Goal: Check status: Check status

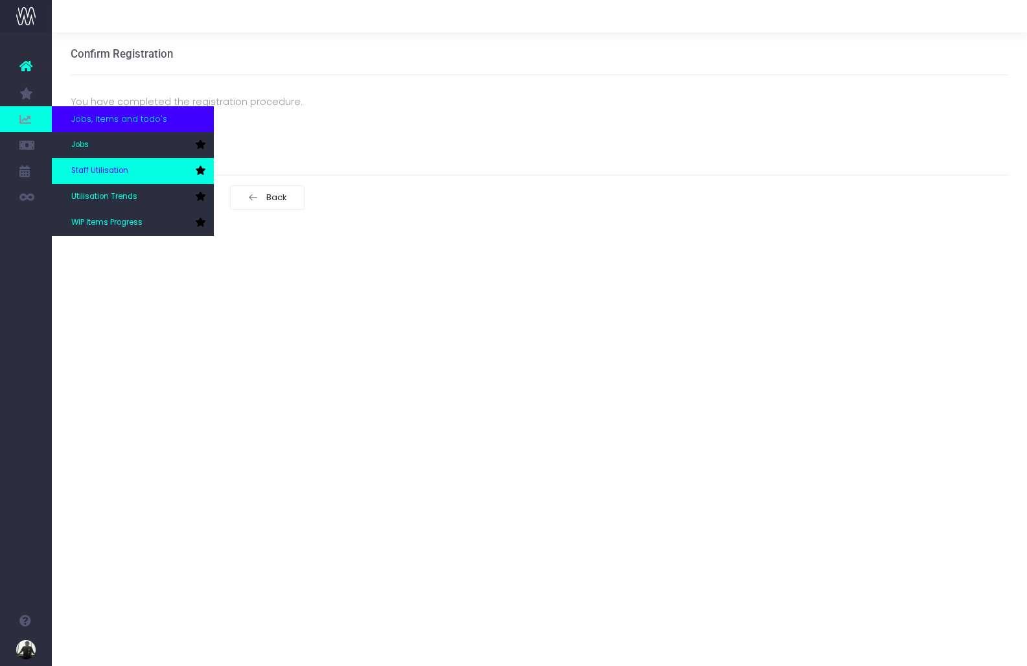
click at [141, 172] on link "Staff Utilisation" at bounding box center [133, 171] width 162 height 26
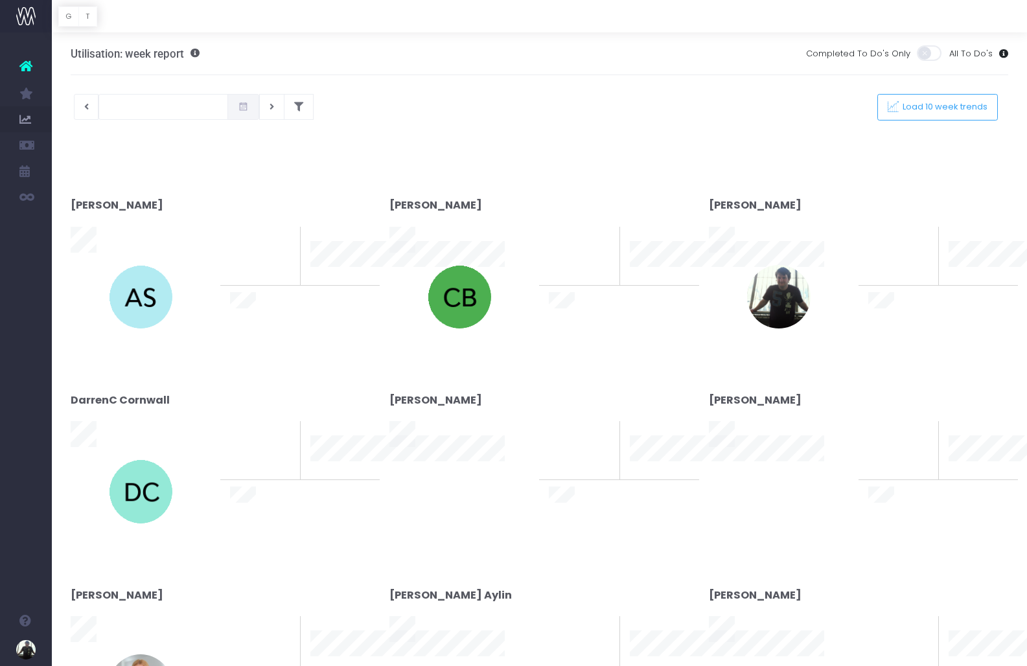
type input "[DATE]"
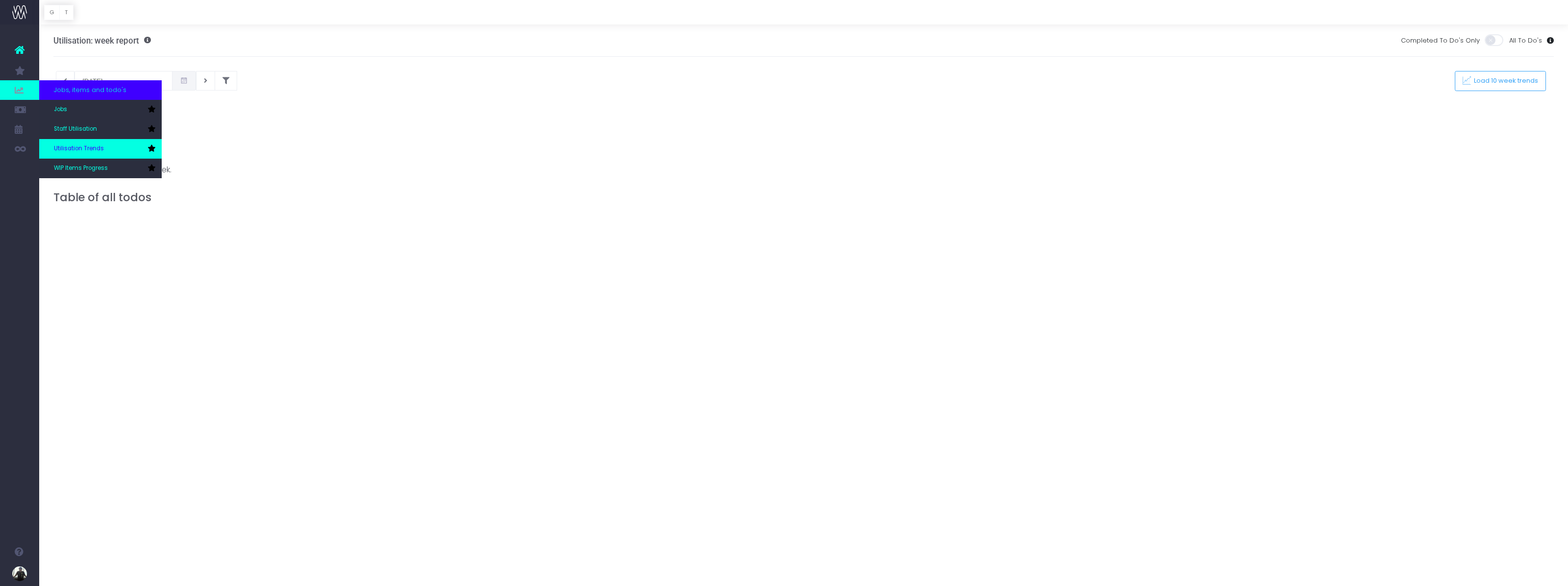
click at [106, 141] on link "Utilisation Trends" at bounding box center [101, 149] width 123 height 20
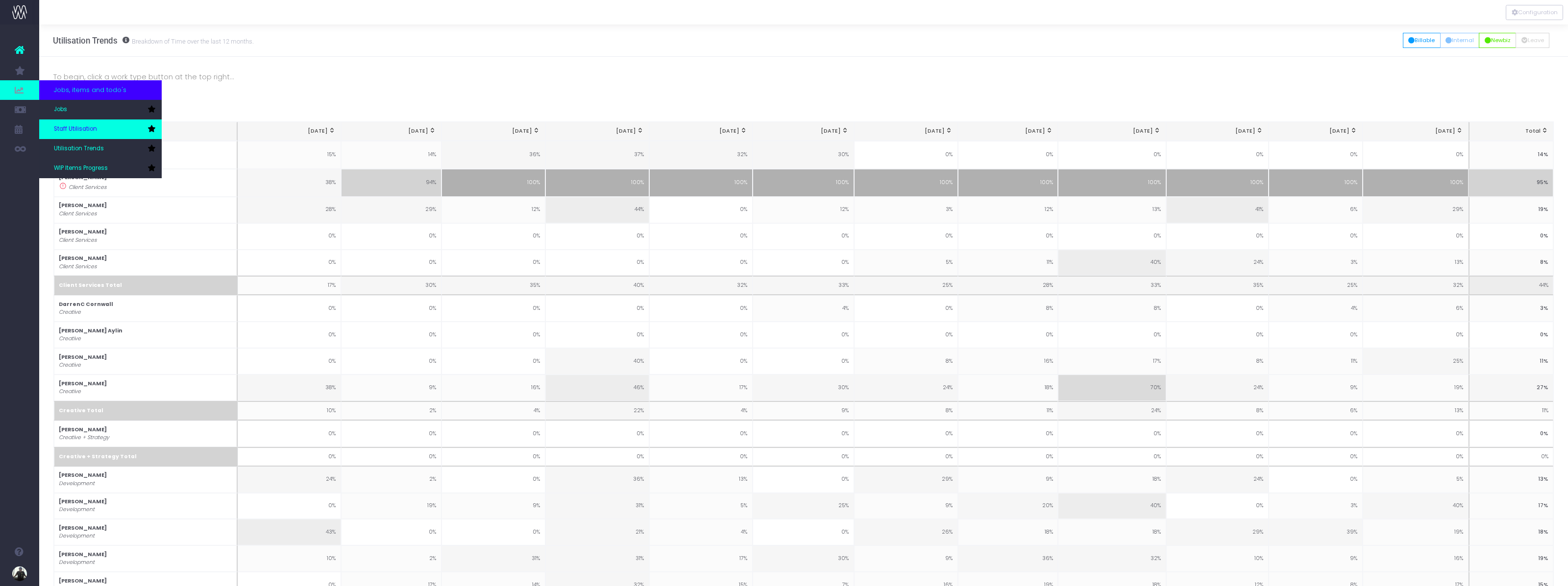
click at [97, 133] on link "Staff Utilisation" at bounding box center [101, 129] width 123 height 20
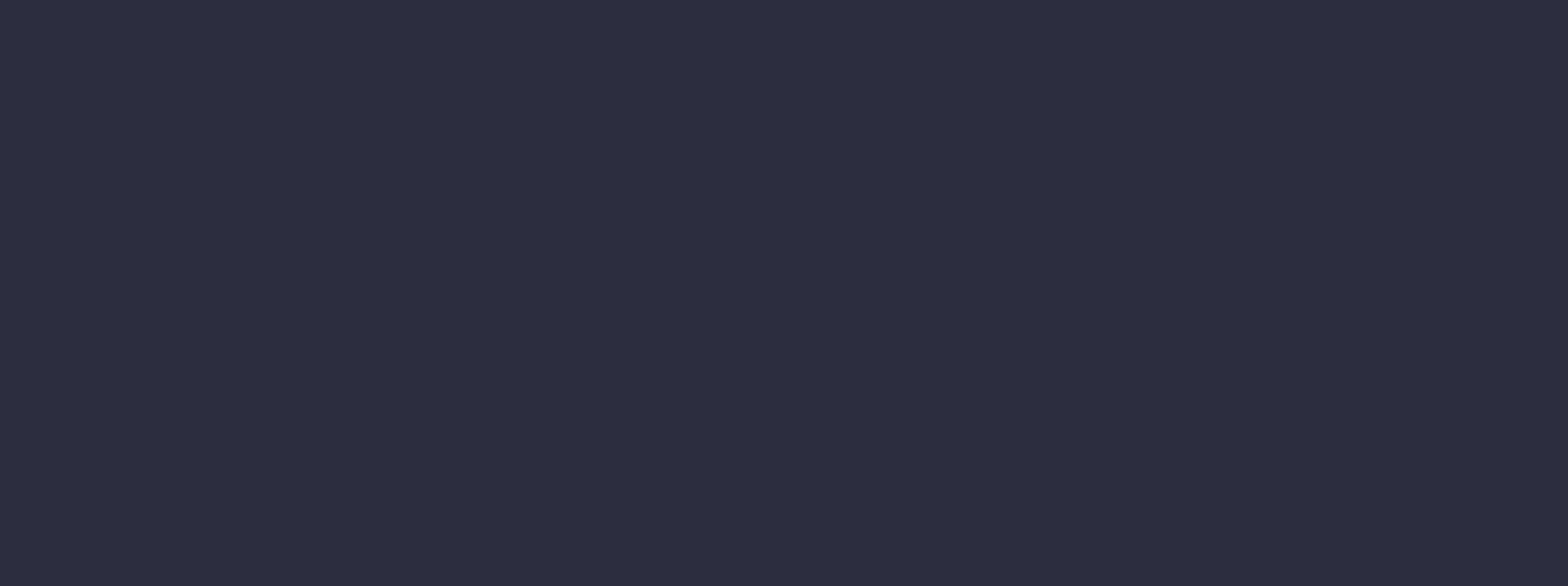
click at [1052, 253] on div at bounding box center [784, 293] width 1568 height 586
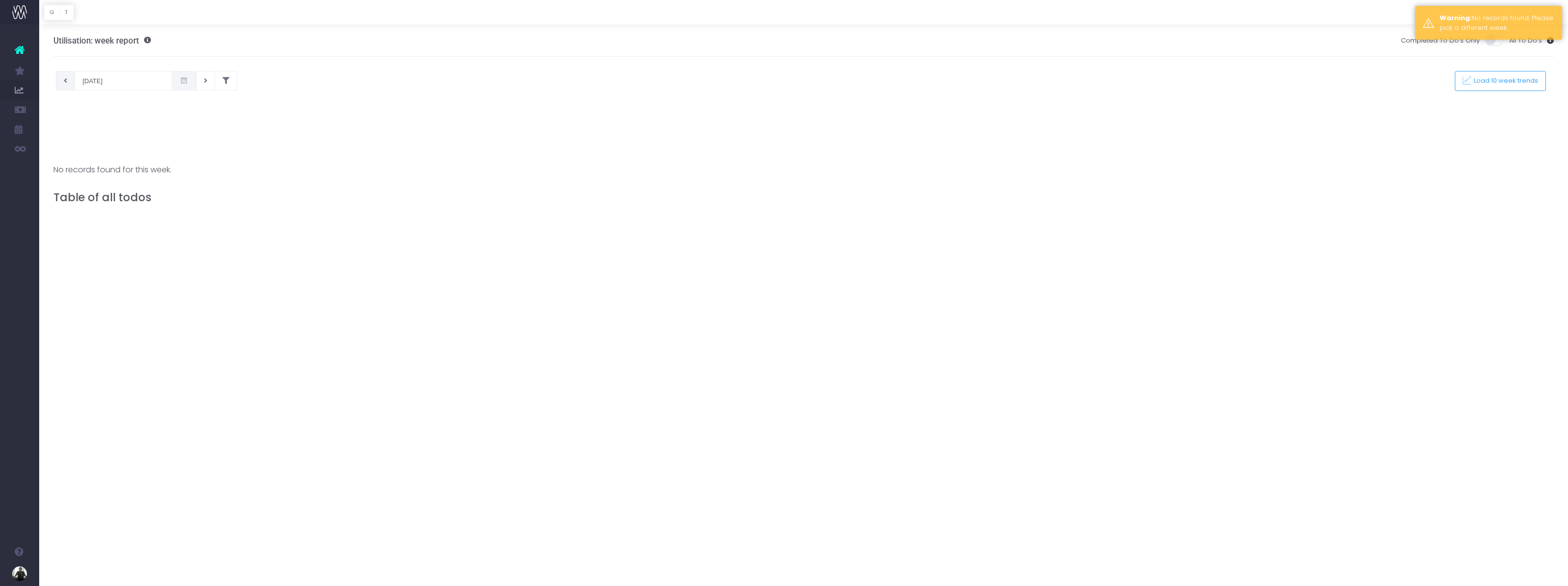
click at [66, 85] on button at bounding box center [65, 81] width 19 height 20
type input "[DATE]"
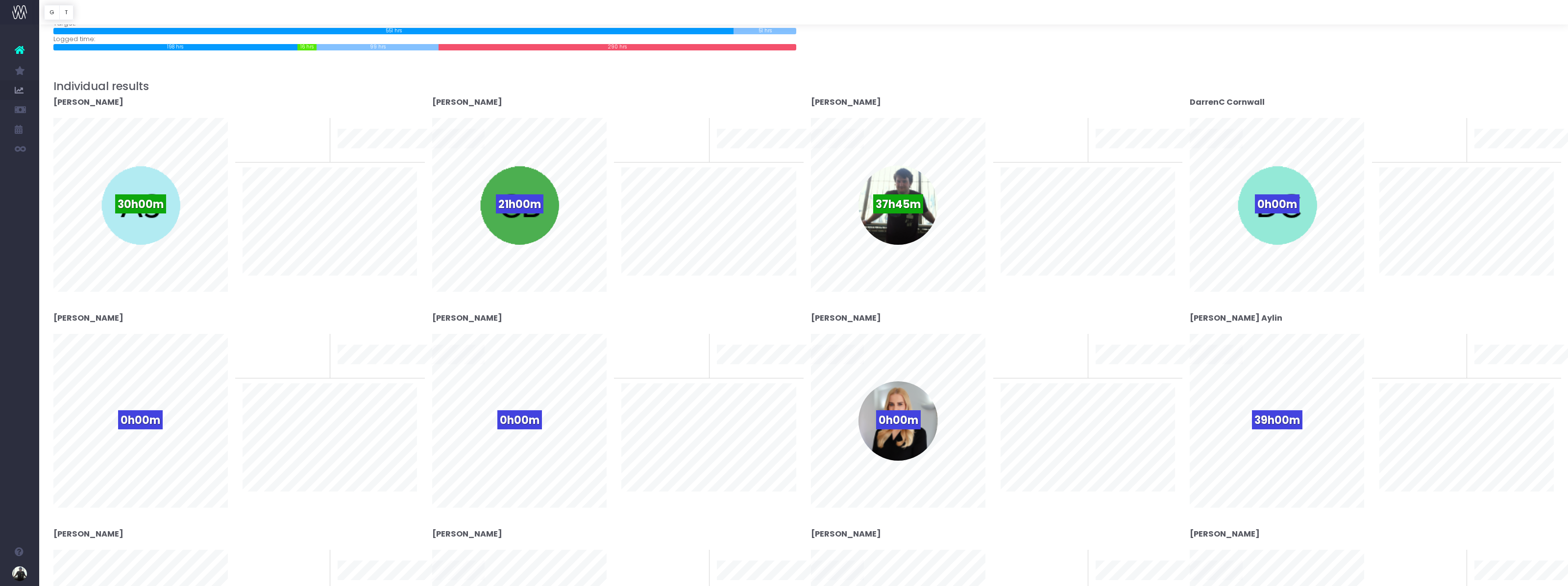
scroll to position [160, 0]
